Goal: Task Accomplishment & Management: Complete application form

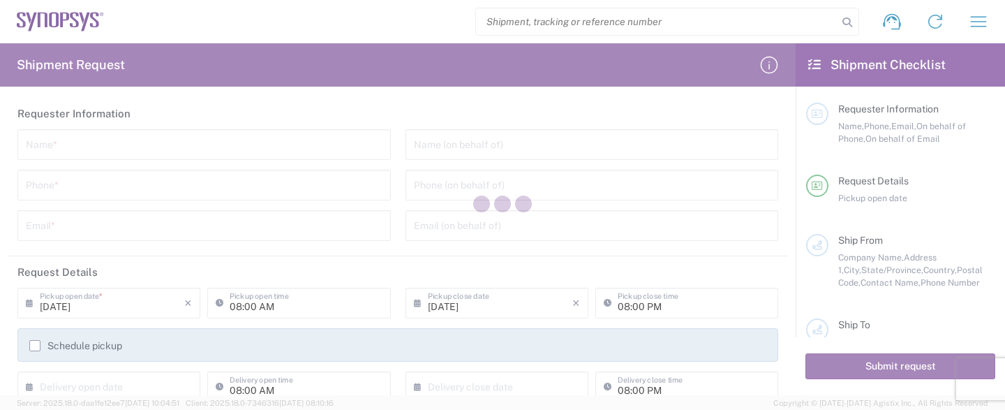
type input "[GEOGRAPHIC_DATA]"
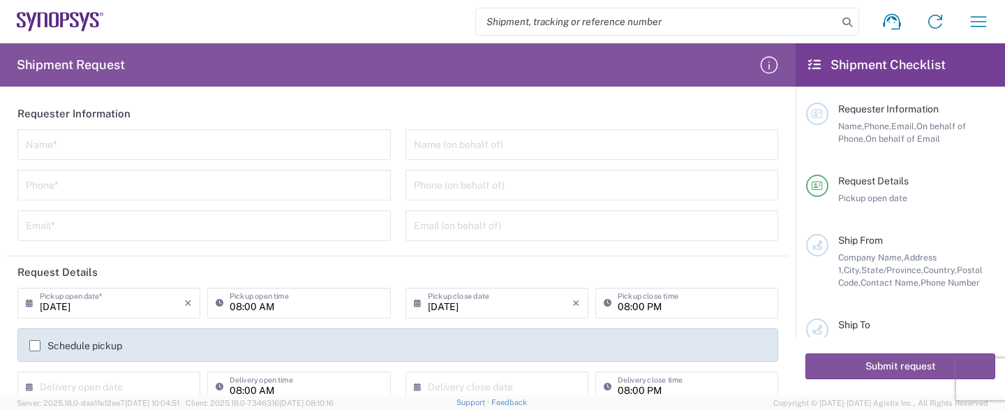
click at [174, 134] on input "text" at bounding box center [204, 143] width 357 height 24
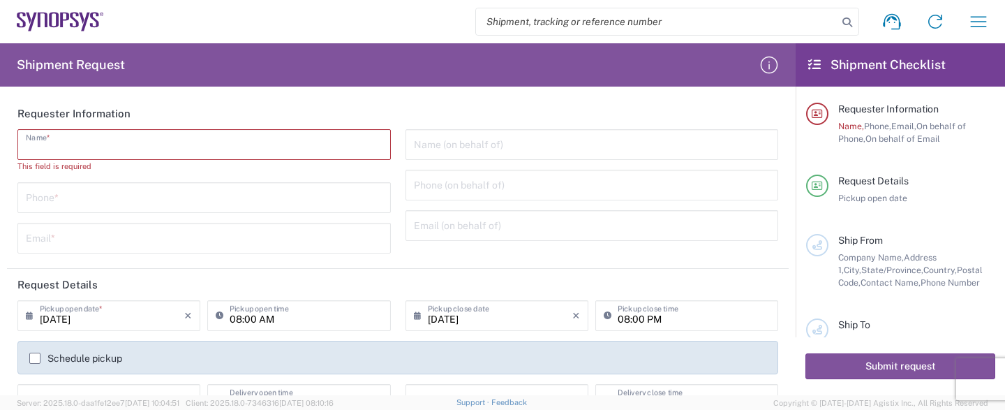
click at [251, 144] on input "text" at bounding box center [204, 143] width 357 height 24
type input "Shipping and Receiving Dept."
type input "4086178777"
type input "[EMAIL_ADDRESS][DOMAIN_NAME]"
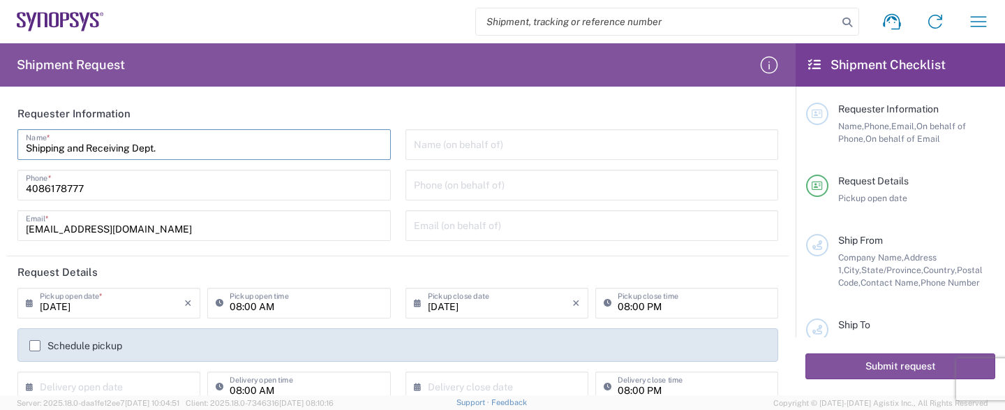
click at [57, 191] on input "4086178777" at bounding box center [204, 184] width 357 height 24
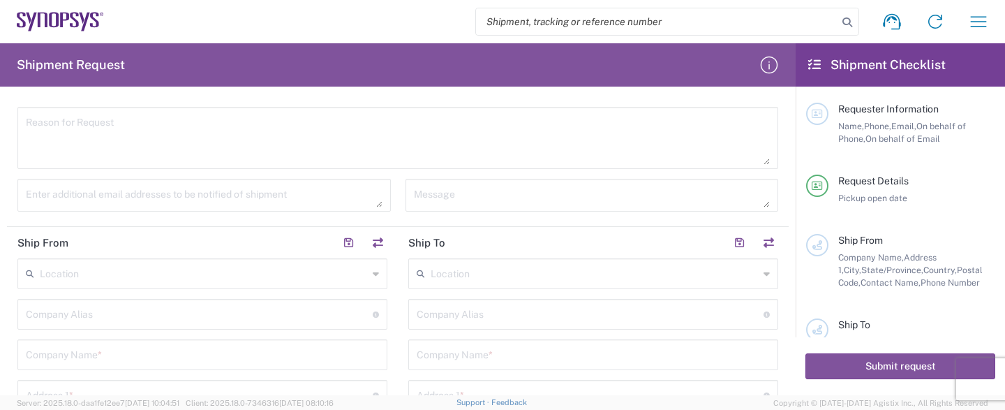
scroll to position [414, 0]
type input "4086188777"
click at [160, 286] on input "text" at bounding box center [202, 284] width 353 height 24
click at [159, 286] on input "text" at bounding box center [202, 284] width 353 height 24
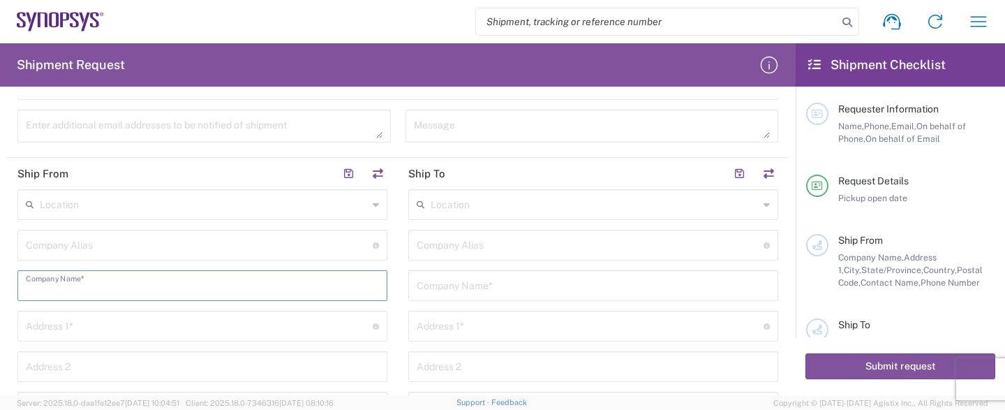
click at [159, 286] on input "text" at bounding box center [202, 284] width 353 height 24
type input "4086188700"
type input "[EMAIL_ADDRESS][DOMAIN_NAME]"
type input "Integra Technologies"
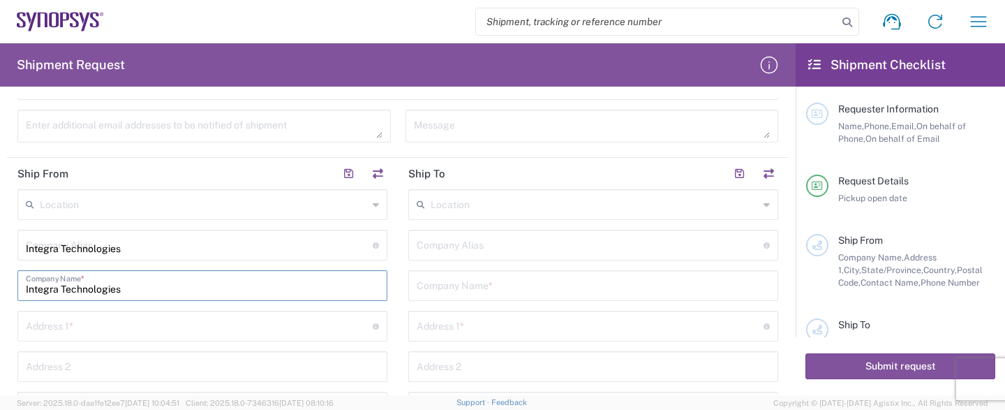
type input "[STREET_ADDRESS][PERSON_NAME]"
type input "Shipping & Receiving Shipping & Receiving"
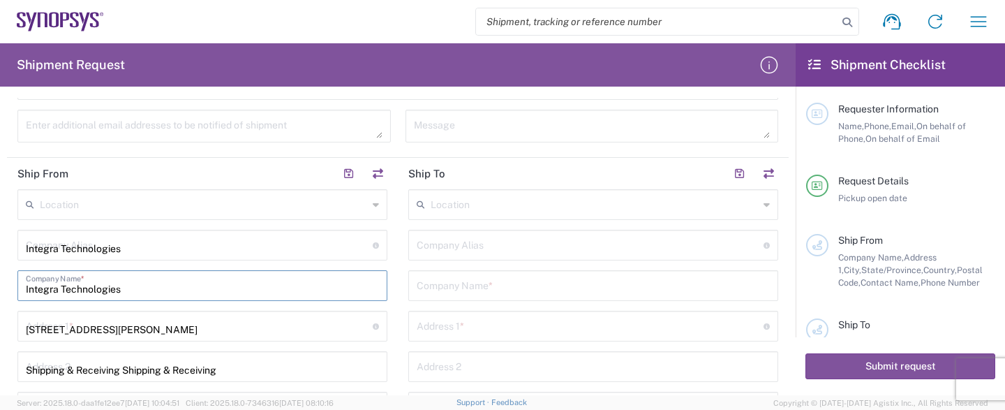
type input "MILPITAS"
type input "CA"
type input "95035"
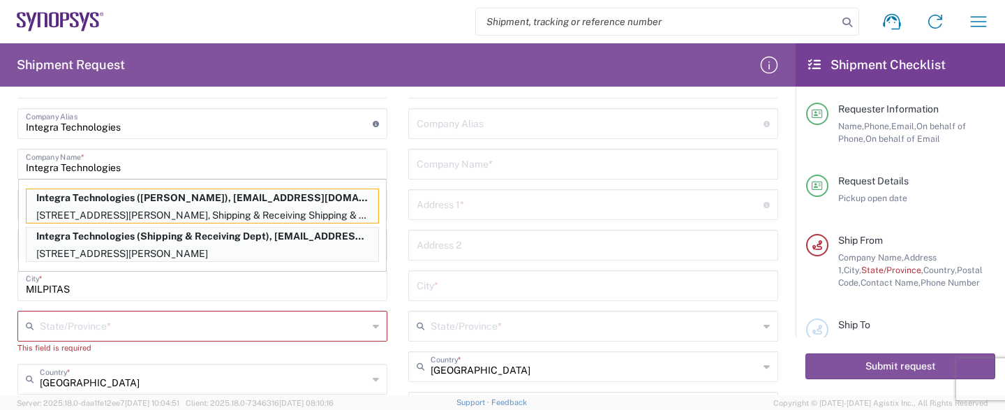
scroll to position [553, 0]
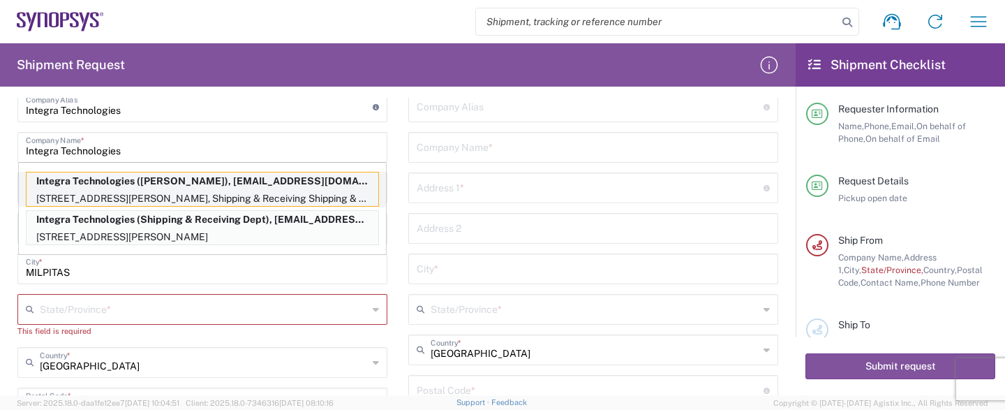
click at [248, 191] on p "[STREET_ADDRESS][PERSON_NAME], Shipping & Receiving Shipping & Receiving, MILPI…" at bounding box center [203, 198] width 352 height 17
type input "[US_STATE]"
type input "[PERSON_NAME]"
type input "4086188700"
type input "[EMAIL_ADDRESS][DOMAIN_NAME]"
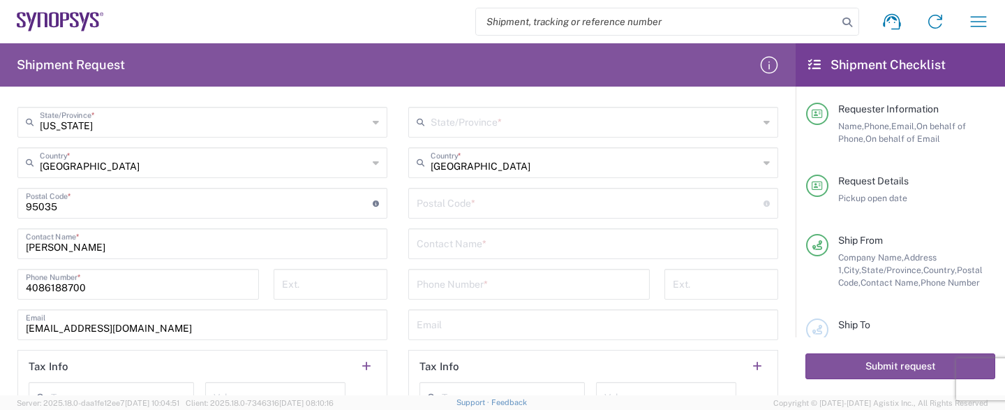
scroll to position [760, 0]
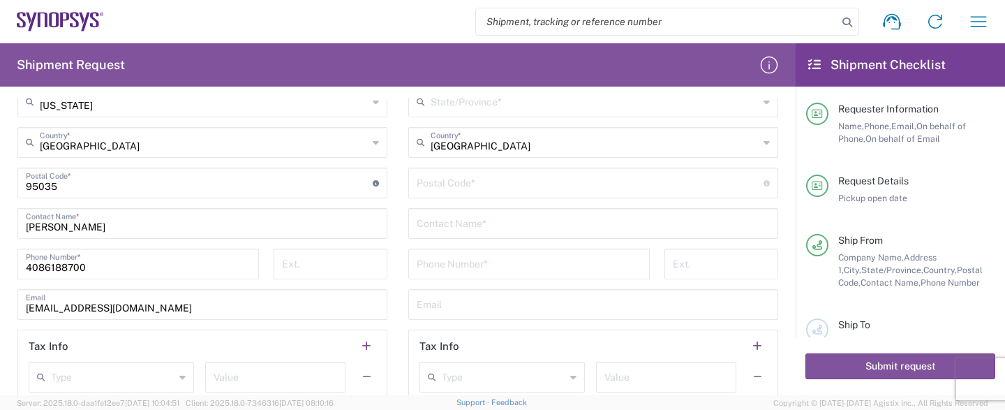
click at [290, 264] on input "tel" at bounding box center [330, 262] width 97 height 24
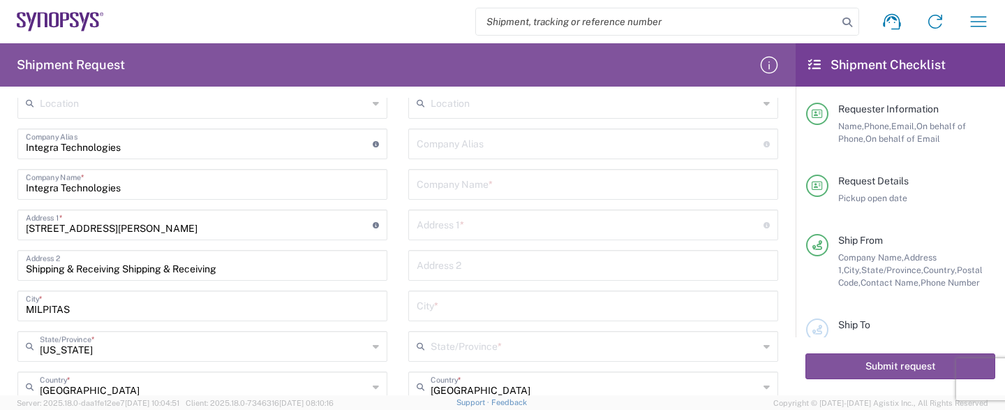
scroll to position [414, 0]
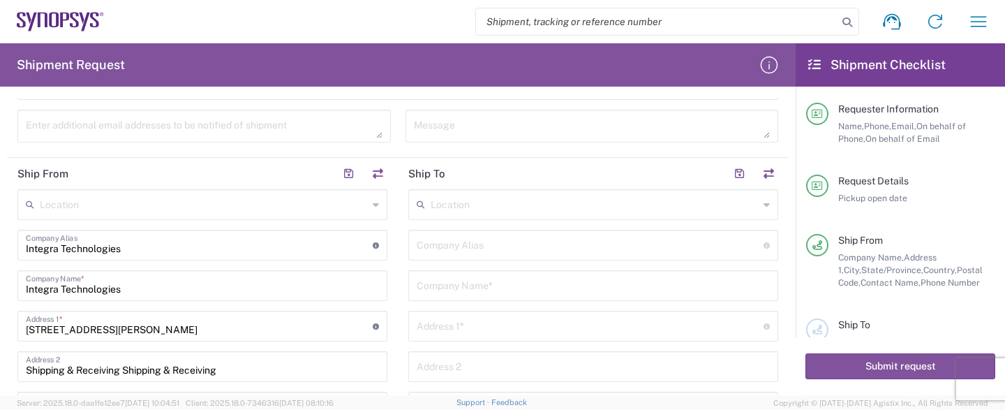
type input "8791"
click at [582, 287] on input "text" at bounding box center [593, 284] width 353 height 24
type input "SYNOPSYS CANADA"
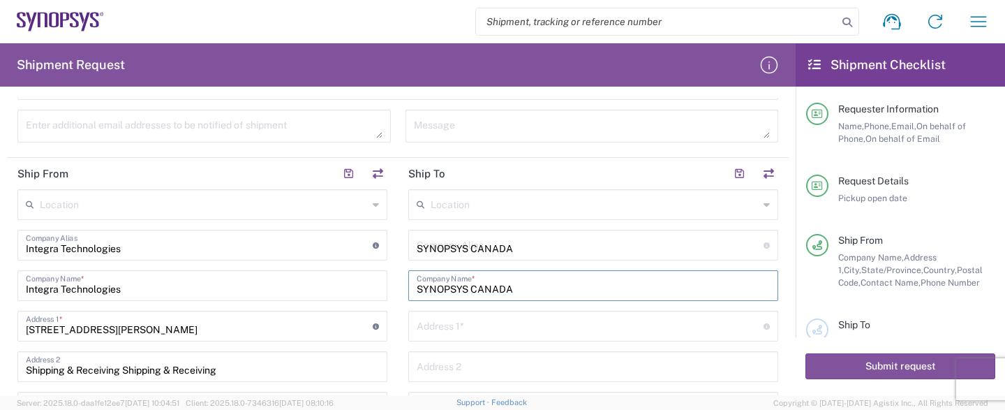
type input "[GEOGRAPHIC_DATA]"
type input "SUITE 300"
type input "NEPEAN"
type input "[GEOGRAPHIC_DATA]"
type input "K2E 8C4"
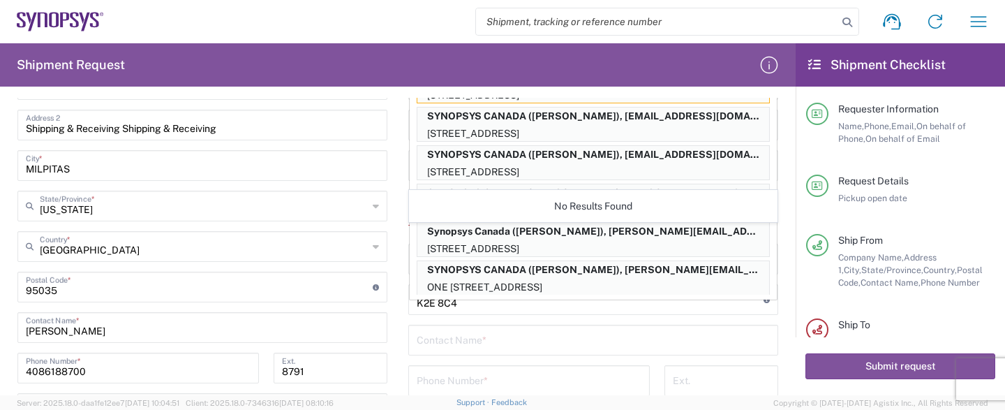
scroll to position [689, 0]
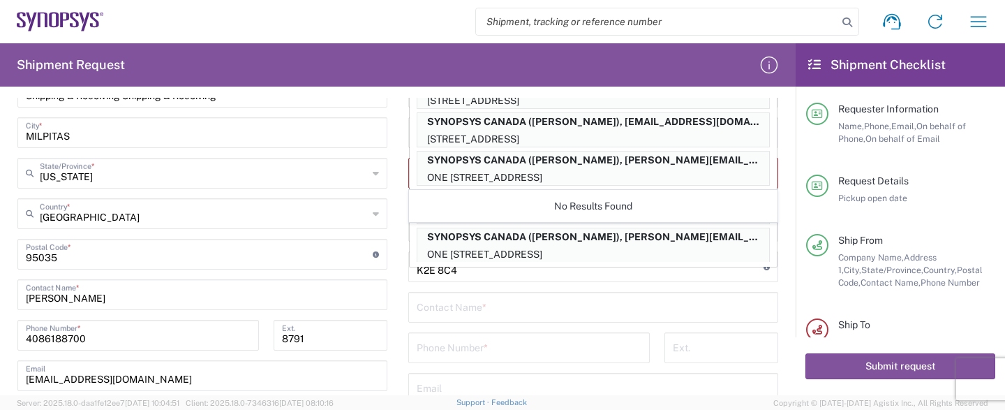
click at [557, 295] on input "text" at bounding box center [593, 306] width 353 height 24
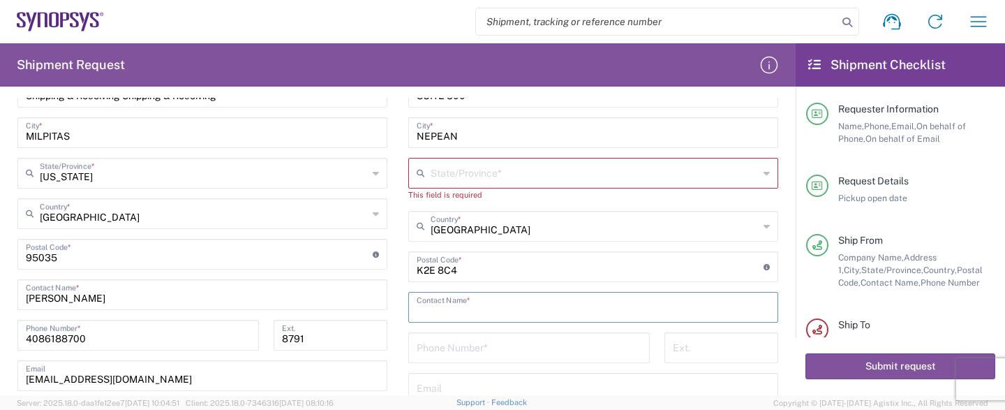
click at [768, 173] on icon at bounding box center [766, 173] width 6 height 22
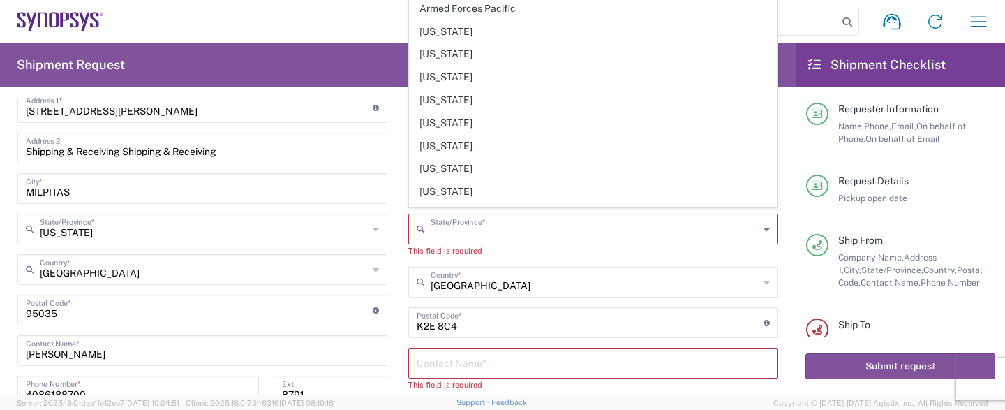
scroll to position [636, 0]
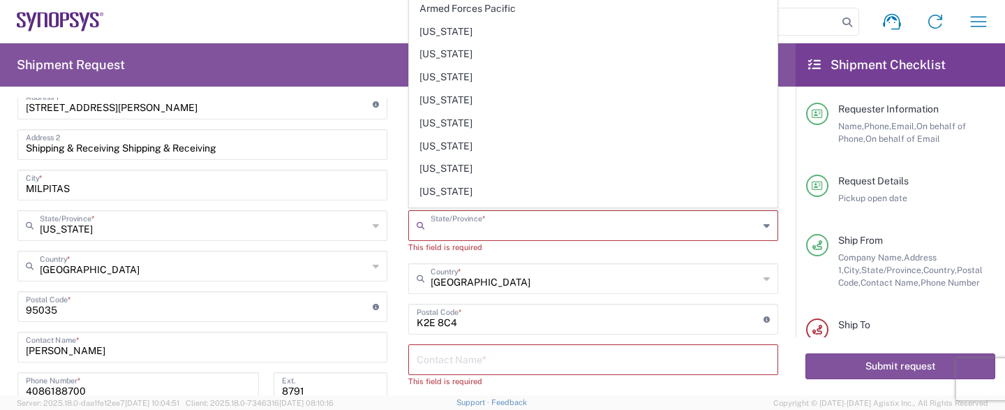
click at [768, 276] on icon at bounding box center [766, 278] width 6 height 22
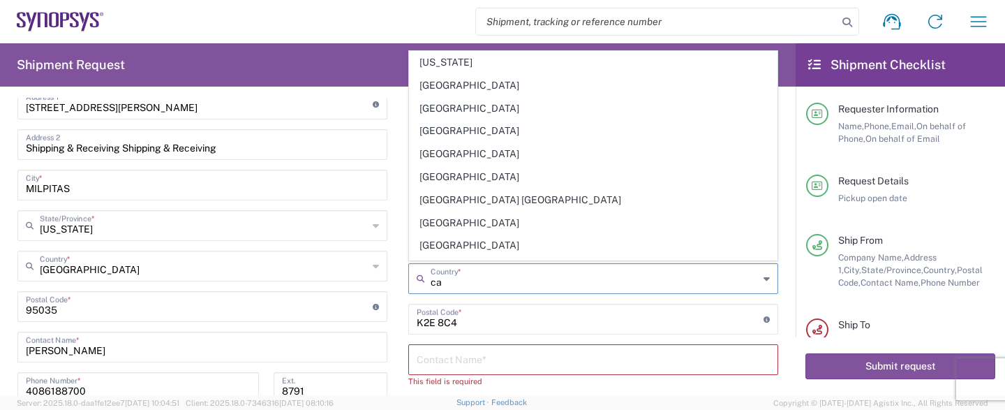
type input "ca"
click at [386, 199] on div "Location [GEOGRAPHIC_DATA] DE04 Agrate Brianza IT01 [GEOGRAPHIC_DATA] DE02 [GEO…" at bounding box center [202, 249] width 370 height 564
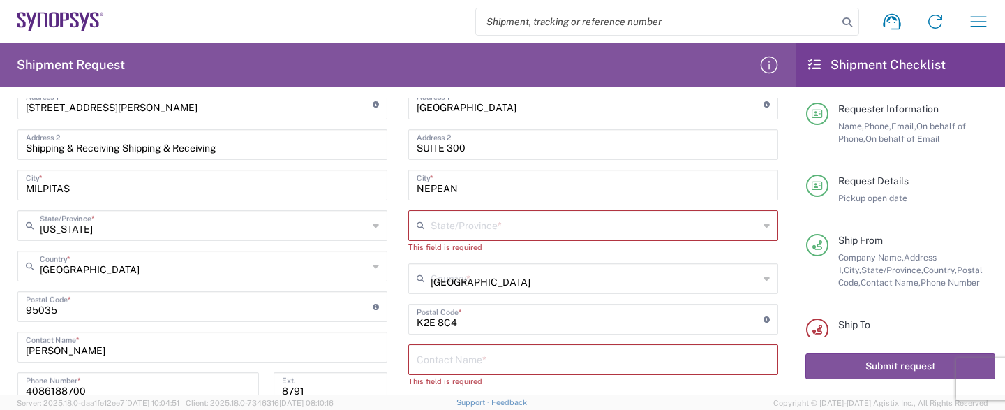
click at [519, 280] on input "[GEOGRAPHIC_DATA]" at bounding box center [595, 277] width 328 height 24
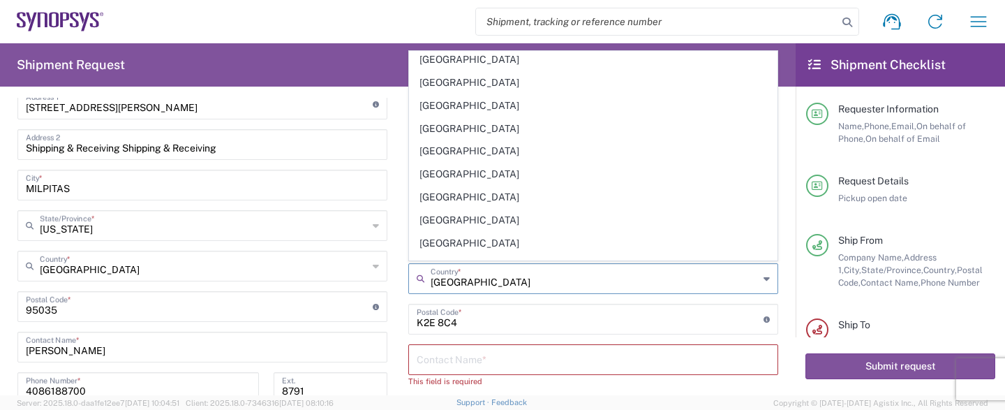
scroll to position [760, 0]
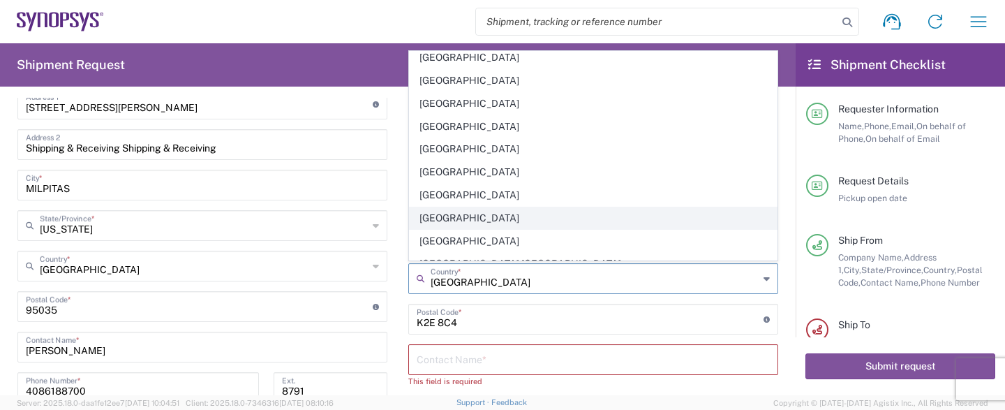
click at [482, 207] on span "[GEOGRAPHIC_DATA]" at bounding box center [593, 218] width 367 height 22
type input "[GEOGRAPHIC_DATA]"
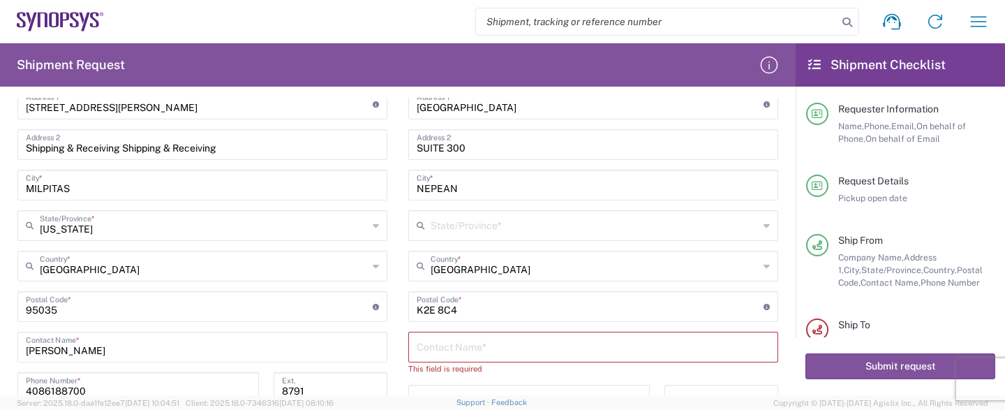
scroll to position [0, 0]
click at [500, 231] on input "text" at bounding box center [595, 224] width 328 height 24
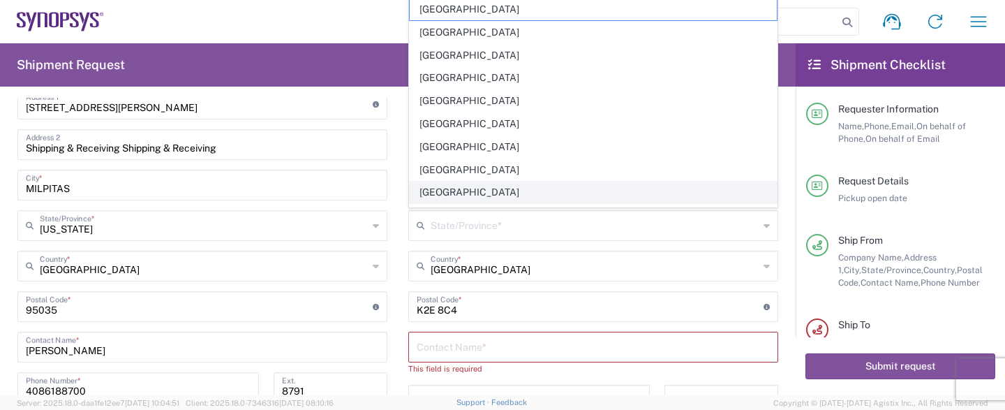
click at [500, 191] on span "[GEOGRAPHIC_DATA]" at bounding box center [593, 192] width 367 height 22
type input "[GEOGRAPHIC_DATA]"
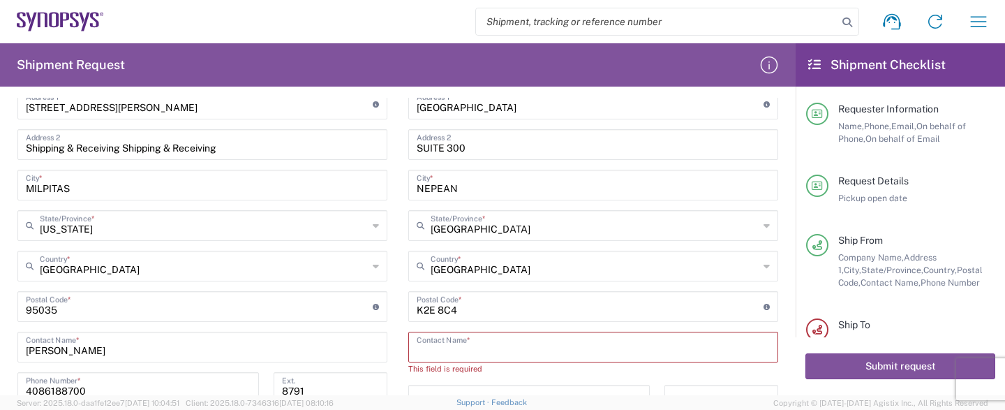
click at [546, 336] on input "text" at bounding box center [593, 346] width 353 height 24
click at [531, 343] on input "ste" at bounding box center [588, 346] width 343 height 24
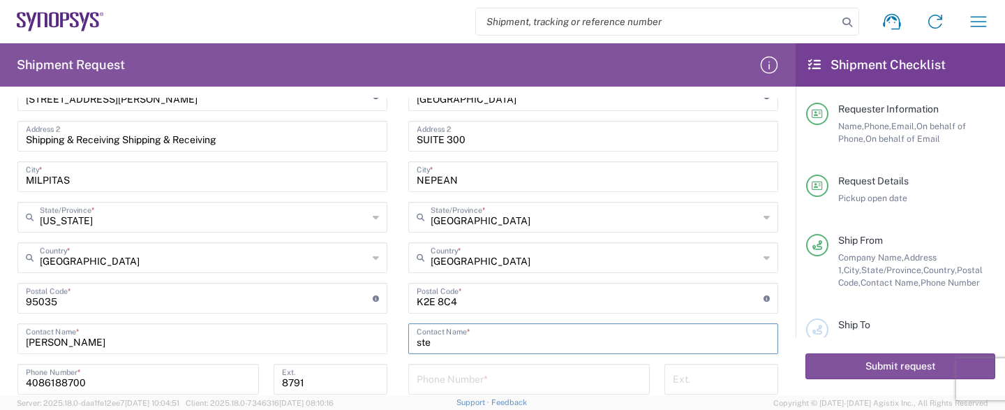
click at [531, 343] on input "ste" at bounding box center [593, 337] width 353 height 24
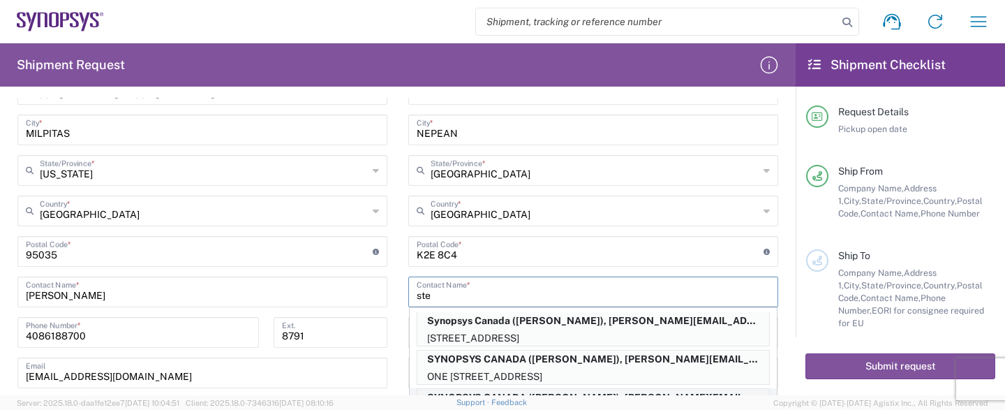
scroll to position [714, 0]
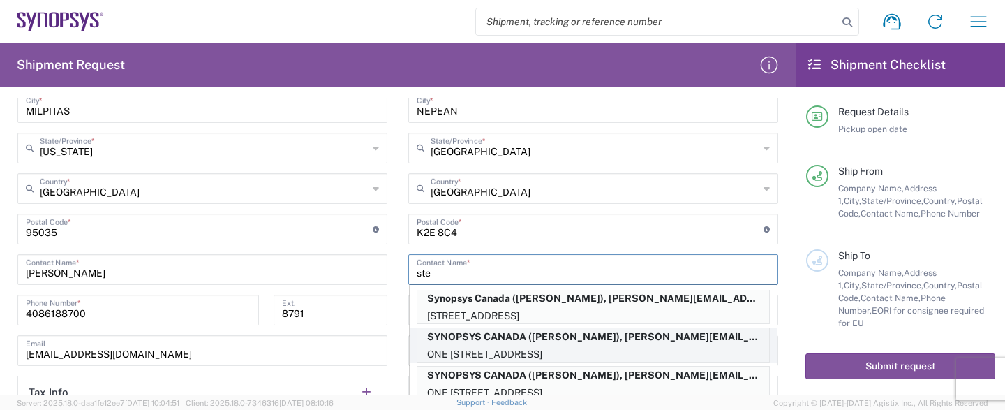
type input "ste"
click at [621, 345] on p "ONE [STREET_ADDRESS]" at bounding box center [593, 353] width 352 height 17
type input "[GEOGRAPHIC_DATA]"
type input "[PERSON_NAME]"
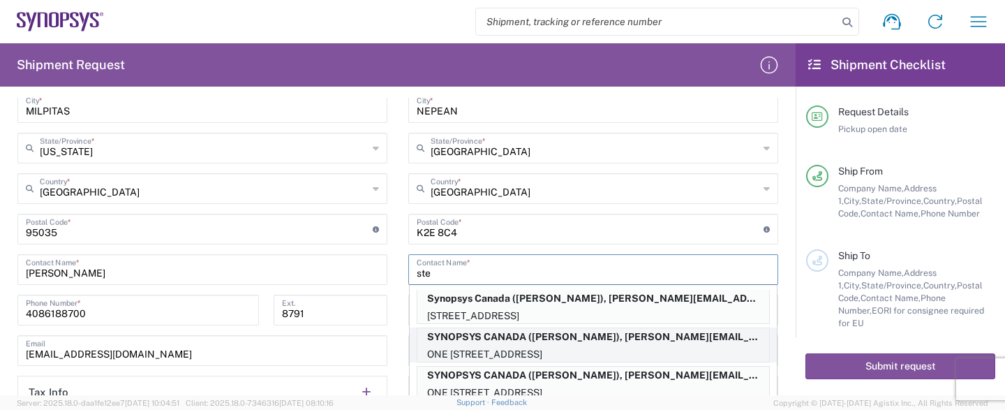
type input "6132218702"
type input "[PERSON_NAME][EMAIL_ADDRESS][PERSON_NAME][DOMAIN_NAME]"
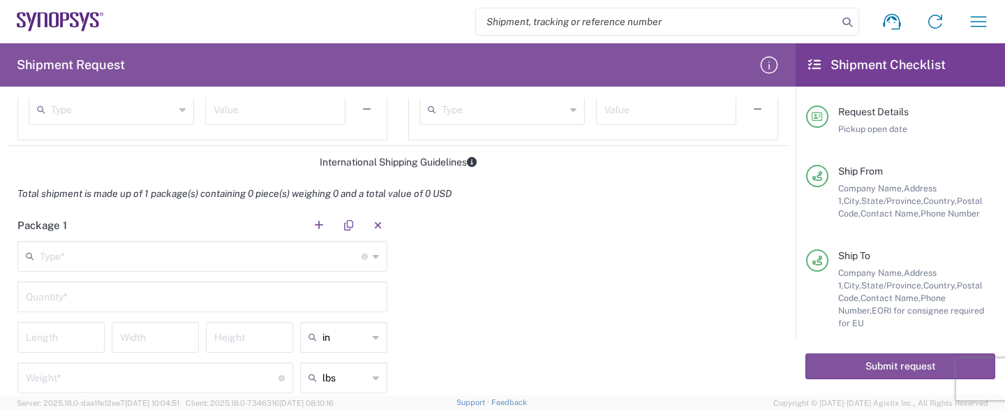
scroll to position [1059, 0]
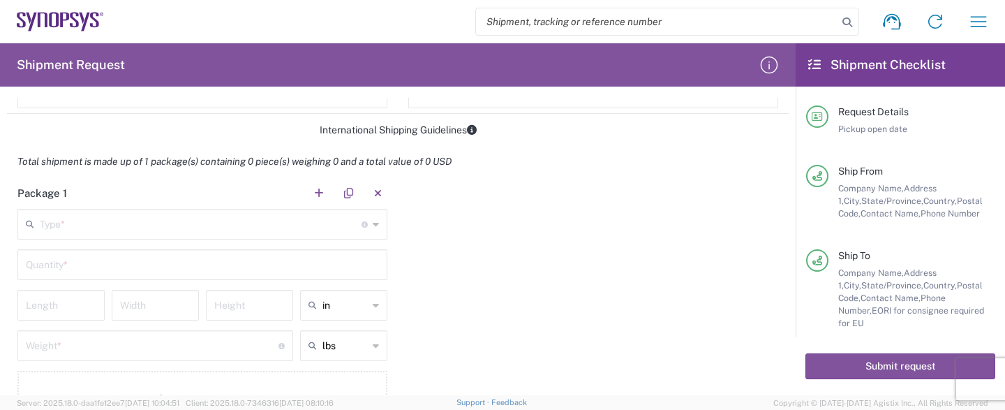
click at [252, 225] on input "text" at bounding box center [201, 223] width 322 height 24
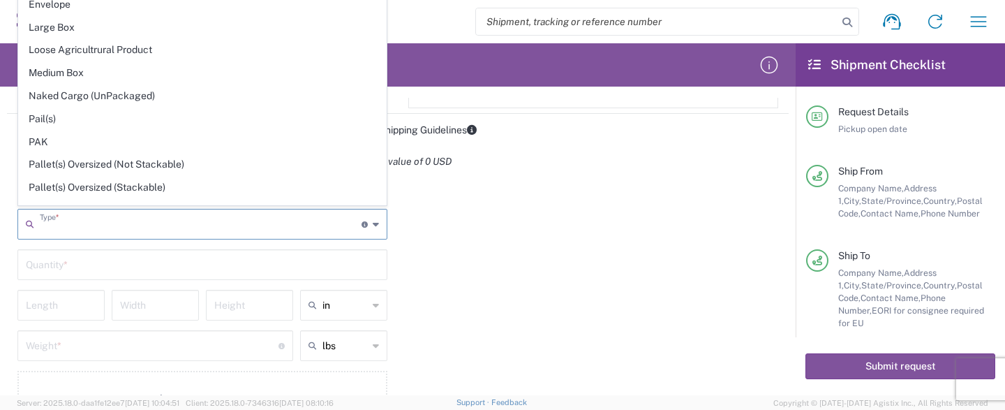
scroll to position [647, 0]
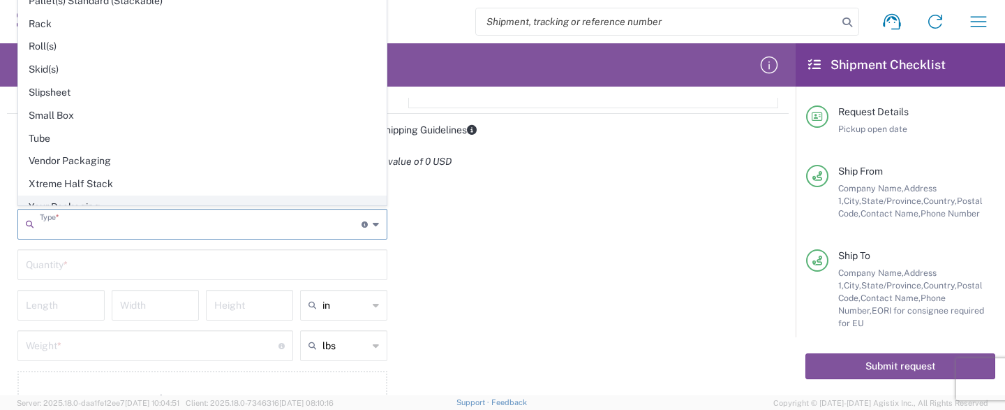
click at [219, 196] on span "Your Packaging" at bounding box center [202, 207] width 367 height 22
type input "Your Packaging"
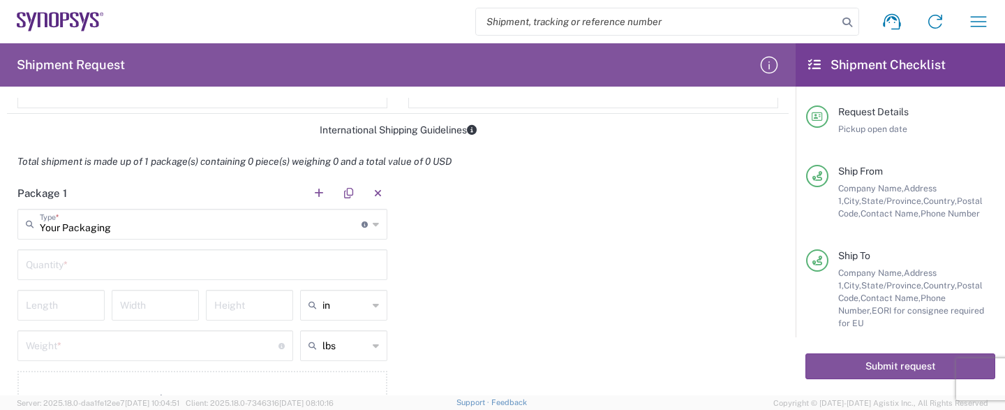
click at [186, 268] on input "text" at bounding box center [202, 263] width 353 height 24
type input "1"
click at [83, 315] on div "Length" at bounding box center [60, 305] width 87 height 31
type input "18"
type input "12"
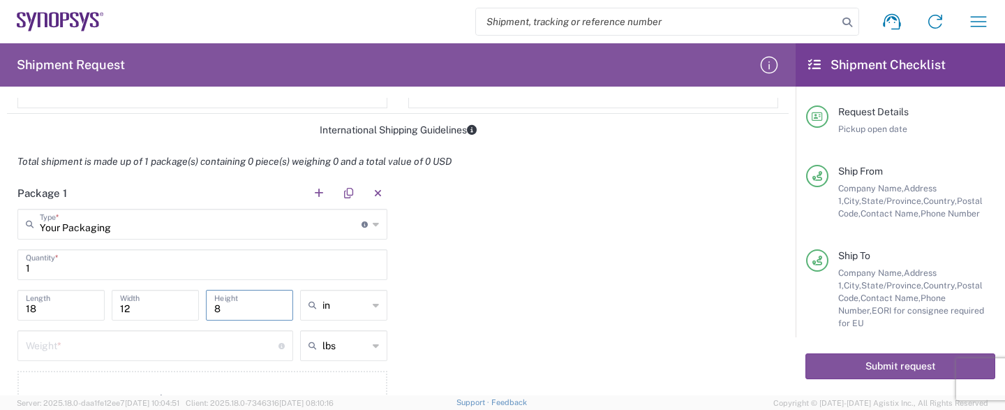
type input "8"
click at [96, 344] on input "number" at bounding box center [152, 344] width 253 height 24
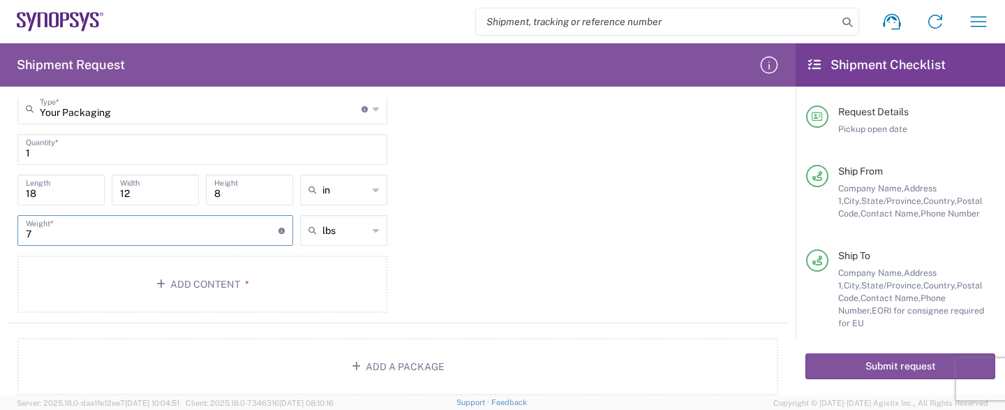
scroll to position [1197, 0]
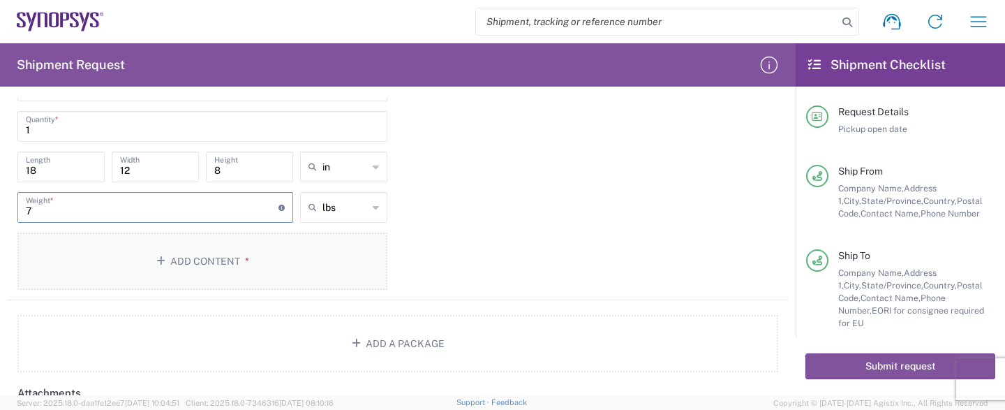
type input "7"
click at [307, 269] on button "Add Content *" at bounding box center [202, 260] width 370 height 57
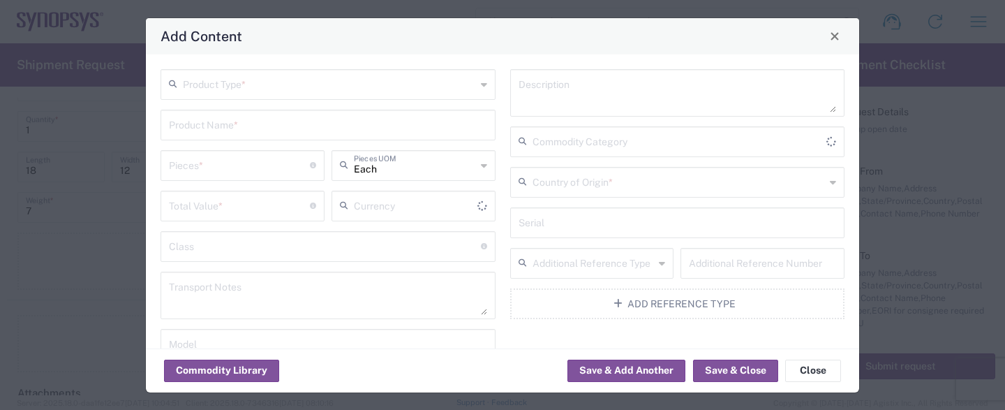
type input "US Dollar"
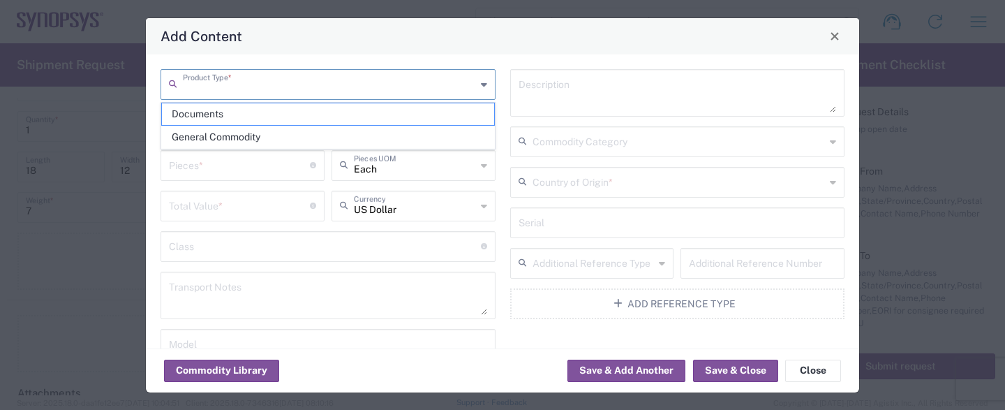
click at [359, 93] on input "text" at bounding box center [329, 83] width 293 height 24
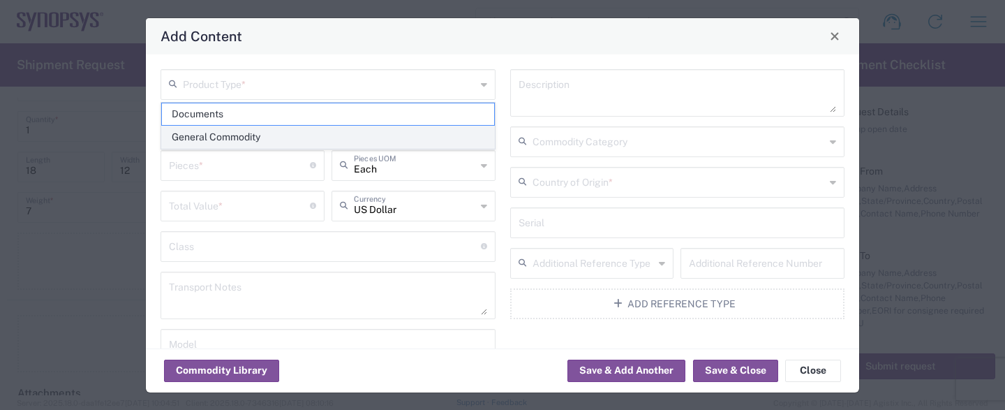
click at [312, 132] on span "General Commodity" at bounding box center [328, 137] width 332 height 22
type input "General Commodity"
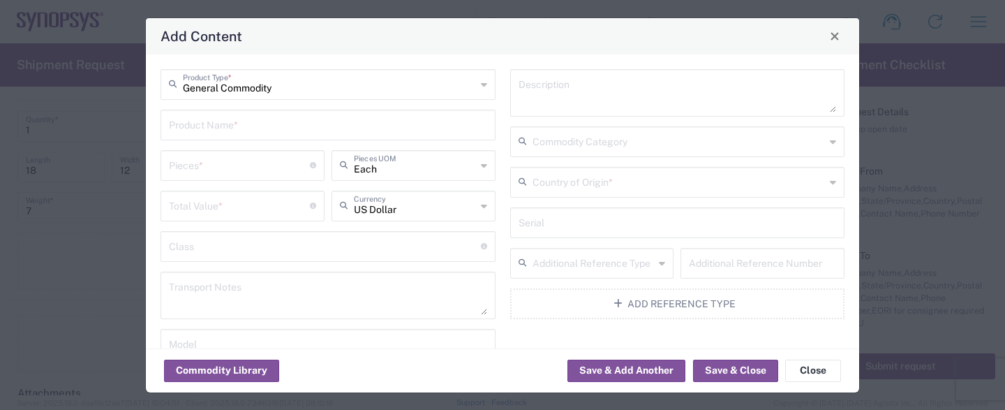
click at [283, 137] on div "Product Name *" at bounding box center [327, 125] width 335 height 31
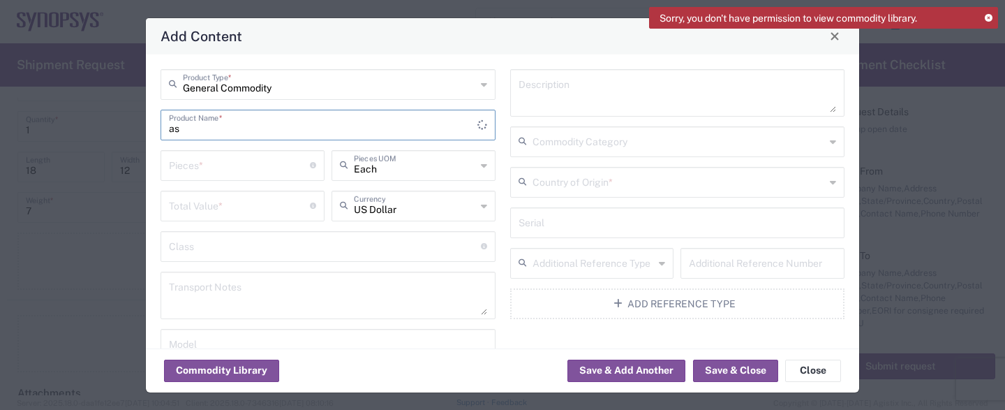
type input "a"
type input "ASSEMBLED INTEGRATED CIRCUITS"
click at [283, 171] on input "number" at bounding box center [239, 164] width 141 height 24
type input "130"
click at [286, 207] on input "number" at bounding box center [239, 205] width 141 height 24
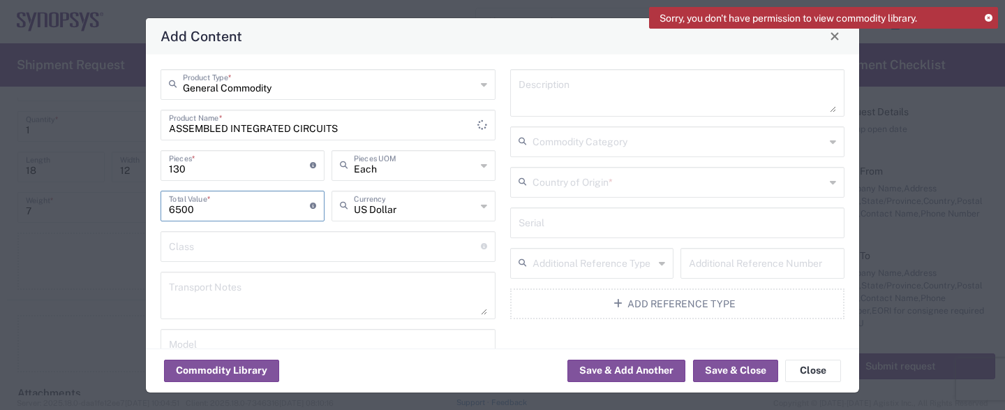
type input "6500"
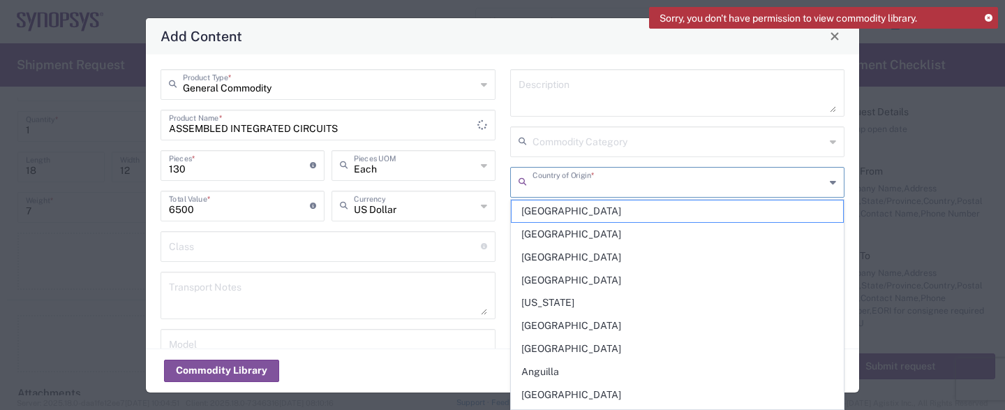
click at [652, 188] on input "text" at bounding box center [678, 181] width 293 height 24
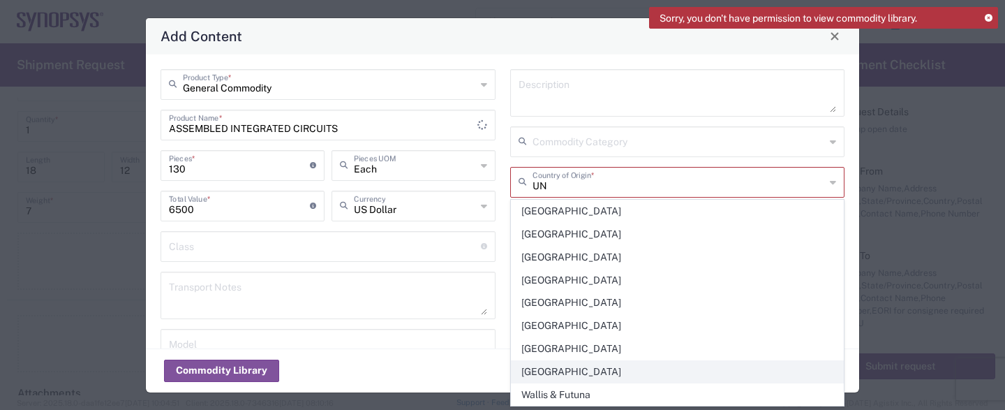
click at [596, 366] on span "[GEOGRAPHIC_DATA]" at bounding box center [677, 372] width 332 height 22
type input "[GEOGRAPHIC_DATA]"
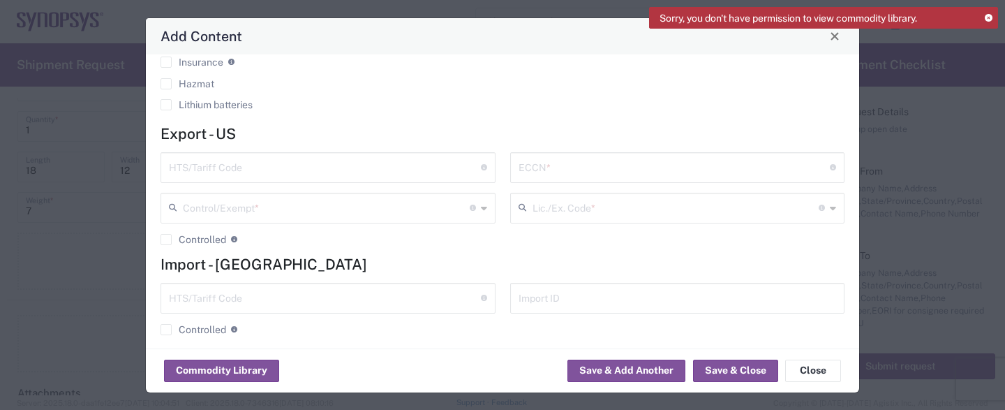
scroll to position [404, 0]
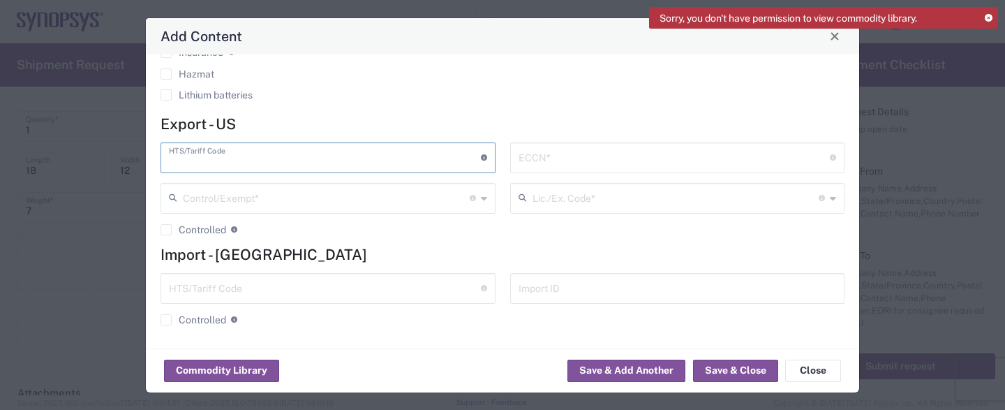
click at [412, 158] on input "text" at bounding box center [325, 156] width 312 height 24
paste input "843210000"
click at [391, 156] on input "843210000" at bounding box center [325, 156] width 312 height 24
type input "843210000"
click at [622, 160] on input "text" at bounding box center [674, 156] width 312 height 24
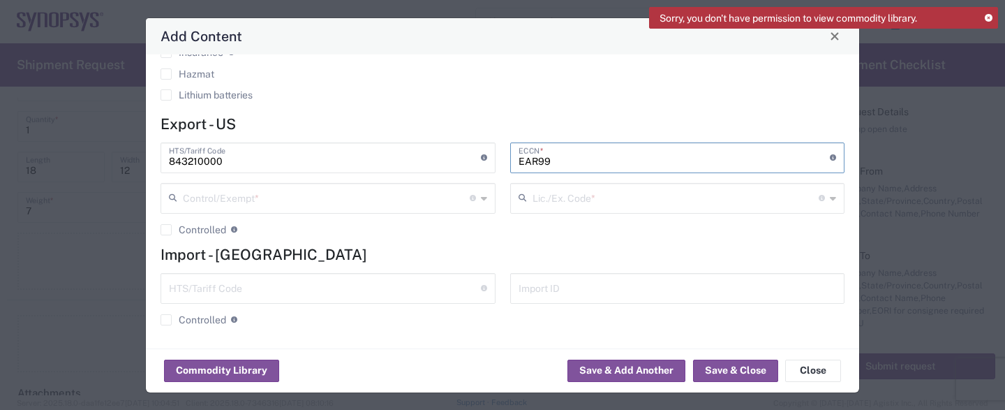
type input "EAR99"
click at [428, 200] on input "text" at bounding box center [326, 197] width 287 height 24
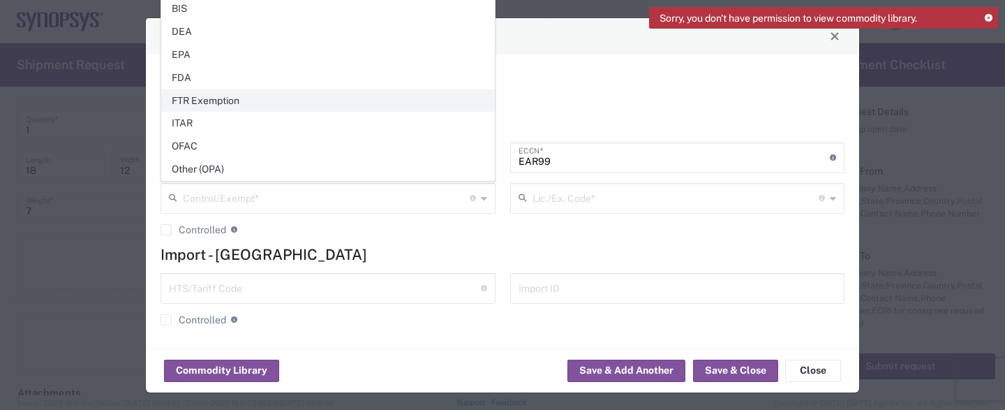
click at [292, 100] on span "FTR Exemption" at bounding box center [328, 101] width 332 height 22
type input "FTR Exemption"
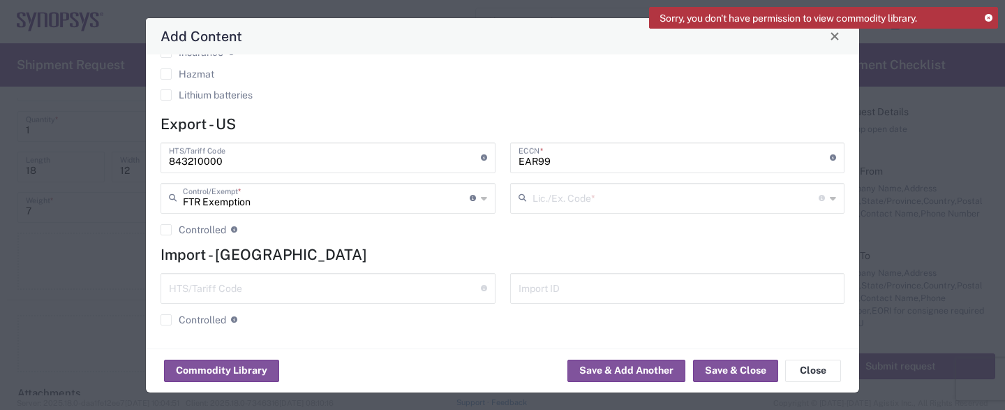
click at [590, 202] on input "text" at bounding box center [675, 197] width 287 height 24
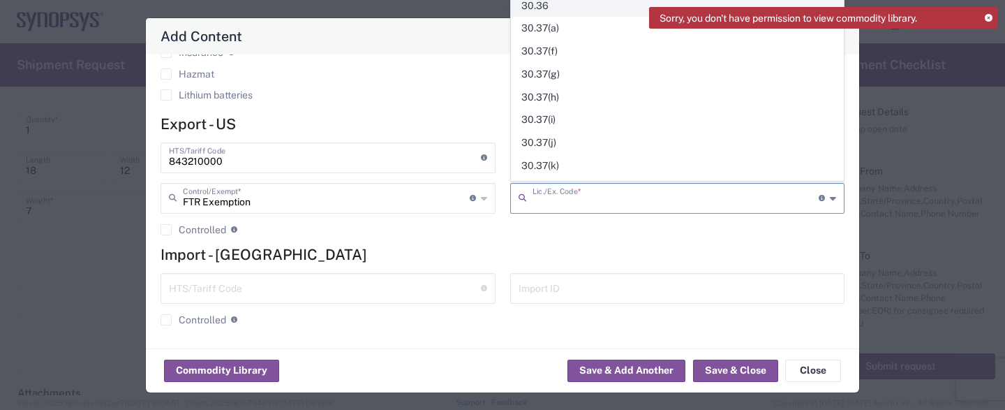
click at [571, 5] on span "30.36" at bounding box center [677, 6] width 332 height 22
type input "30.36"
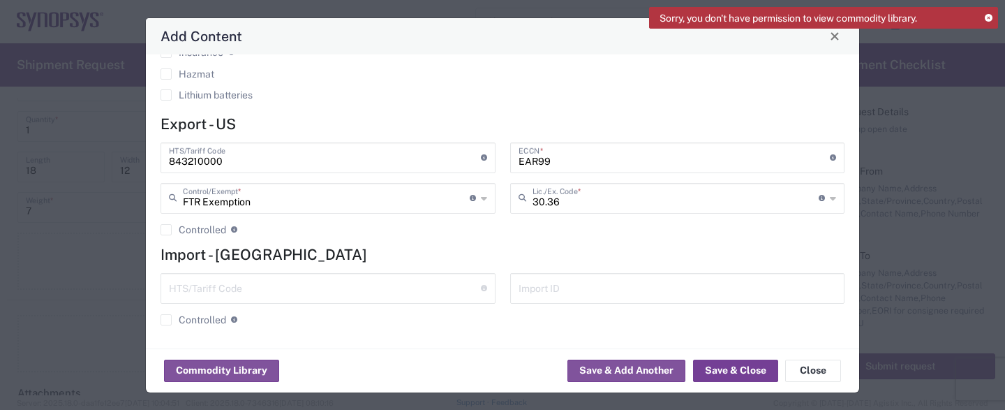
click at [731, 364] on button "Save & Close" at bounding box center [735, 370] width 85 height 22
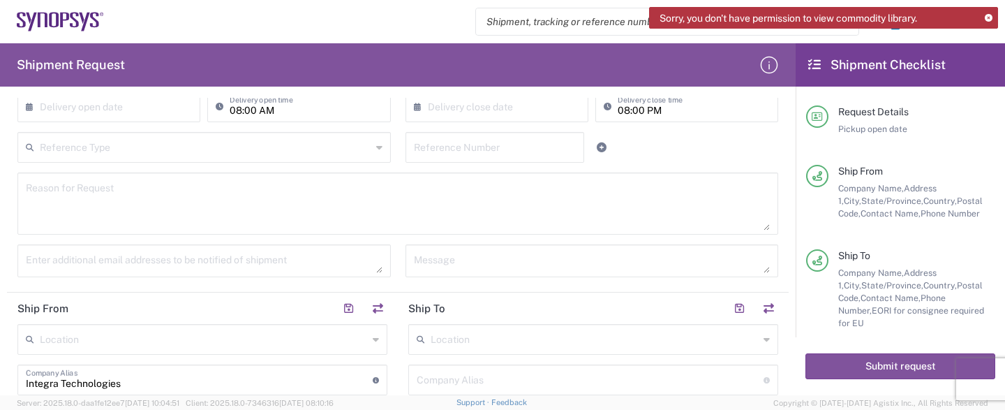
scroll to position [3, 0]
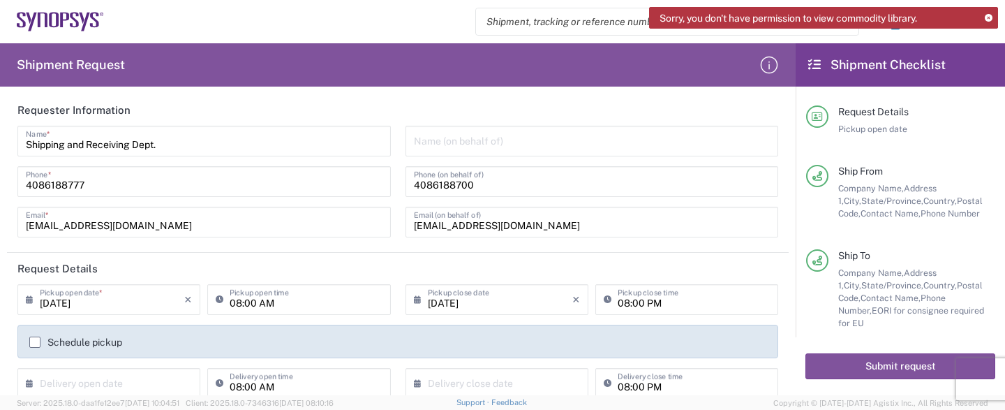
click at [605, 300] on icon at bounding box center [611, 299] width 14 height 22
type input "3:00PM"
click at [784, 318] on div "[DATE] × Pickup close date Cancel Apply Pickup close time" at bounding box center [592, 304] width 388 height 40
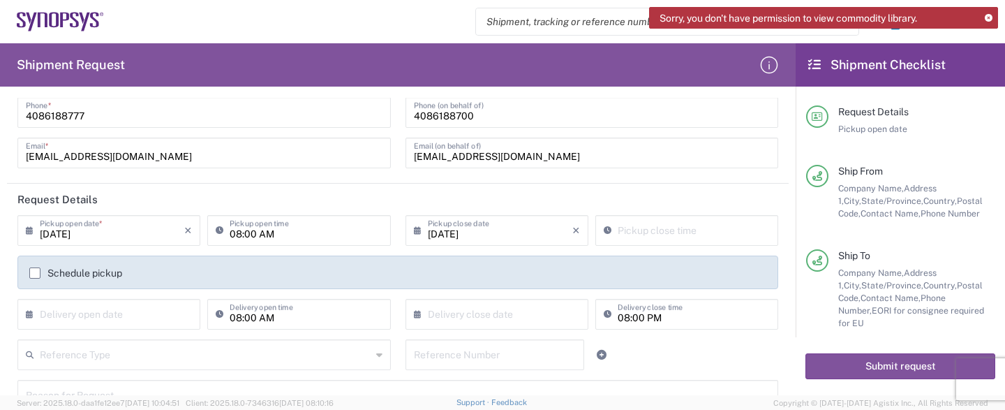
scroll to position [142, 0]
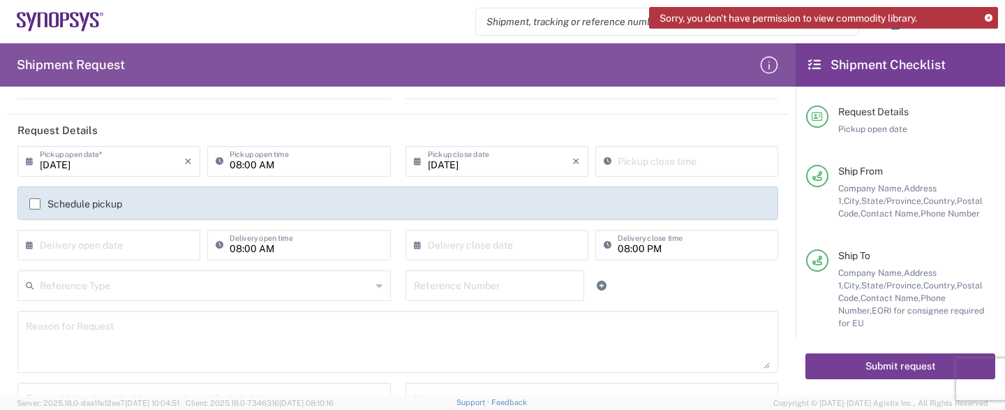
click at [889, 366] on button "Submit request" at bounding box center [900, 366] width 190 height 26
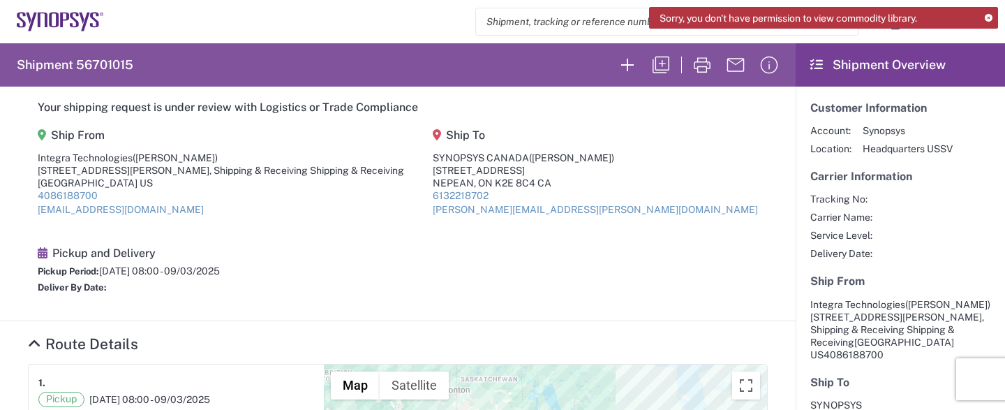
click at [596, 248] on agx-shipment-main-routing-info "Ship From Integra Technologies ([PERSON_NAME]) [STREET_ADDRESS][PERSON_NAME] & …" at bounding box center [398, 213] width 740 height 188
